Goal: Check status: Check status

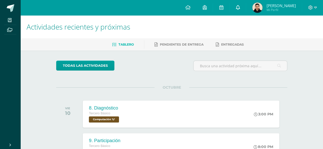
click at [236, 8] on icon at bounding box center [238, 7] width 4 height 5
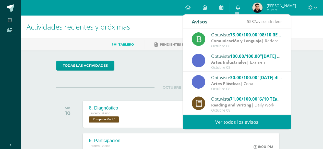
drag, startPoint x: 236, startPoint y: 8, endPoint x: 233, endPoint y: 1, distance: 7.5
click at [195, 5] on link at bounding box center [187, 7] width 17 height 15
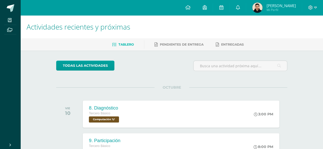
click at [268, 5] on span "[PERSON_NAME]" at bounding box center [280, 5] width 29 height 5
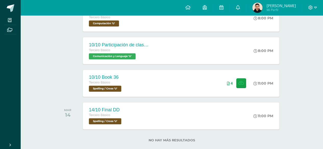
scroll to position [130, 0]
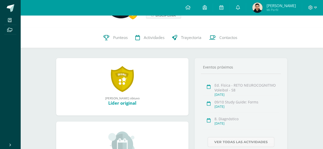
scroll to position [39, 0]
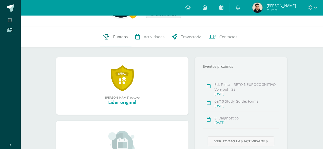
click at [114, 42] on link "Punteos" at bounding box center [116, 37] width 32 height 20
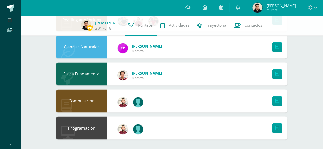
scroll to position [370, 0]
